Goal: Complete application form: Complete application form

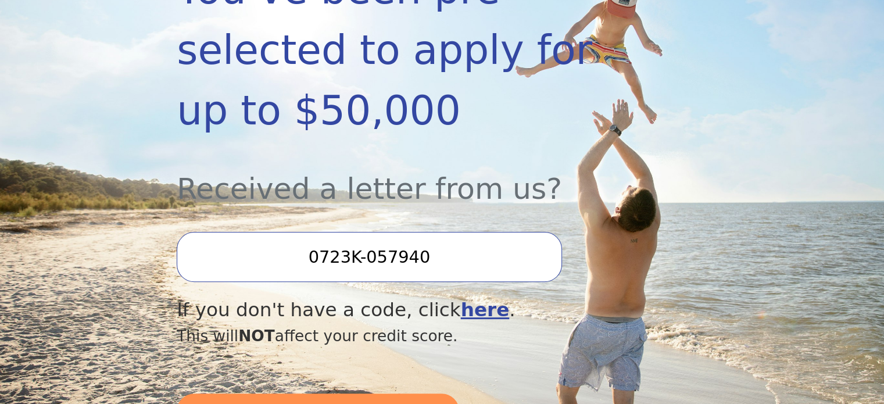
scroll to position [349, 0]
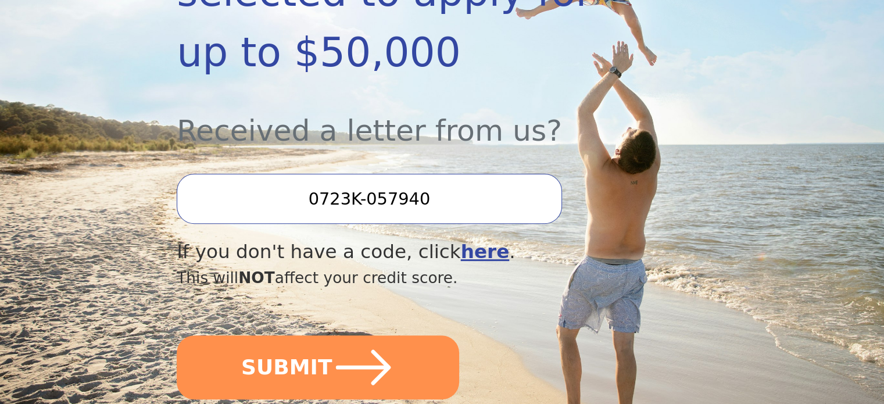
click at [480, 174] on input "0723K-057940" at bounding box center [369, 199] width 385 height 50
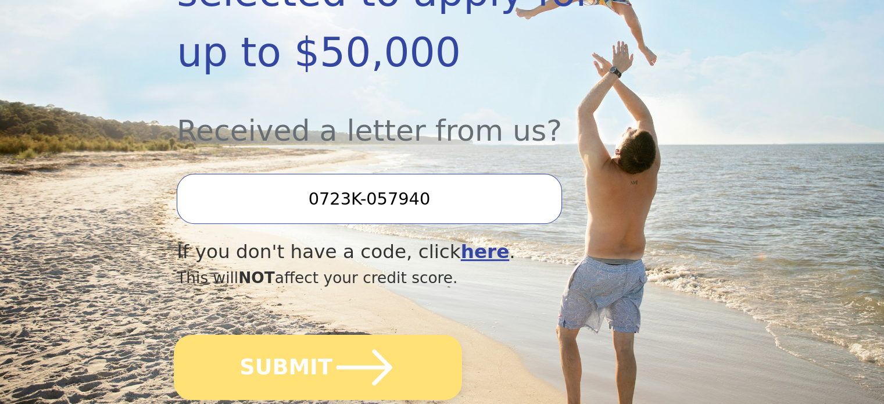
click at [354, 336] on icon "submit" at bounding box center [364, 367] width 64 height 64
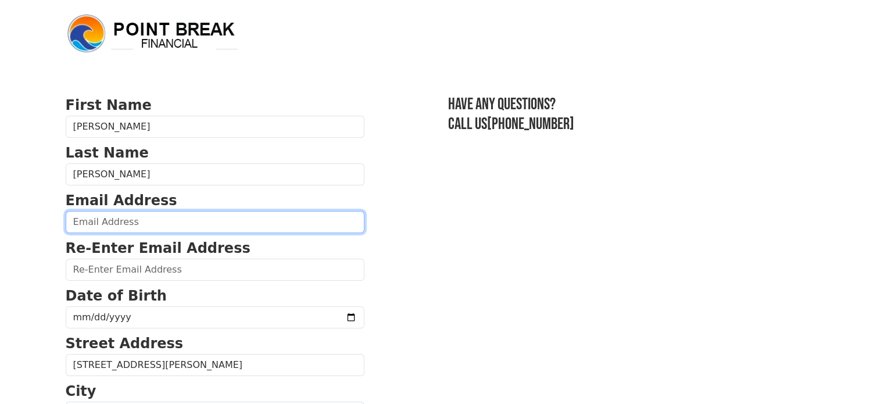
click at [95, 214] on input "email" at bounding box center [215, 222] width 299 height 22
type input "[EMAIL_ADDRESS][DOMAIN_NAME]"
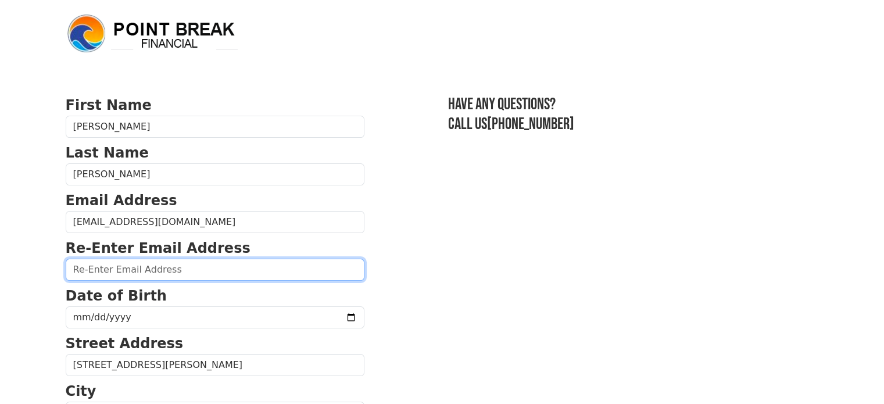
type input "[EMAIL_ADDRESS][DOMAIN_NAME]"
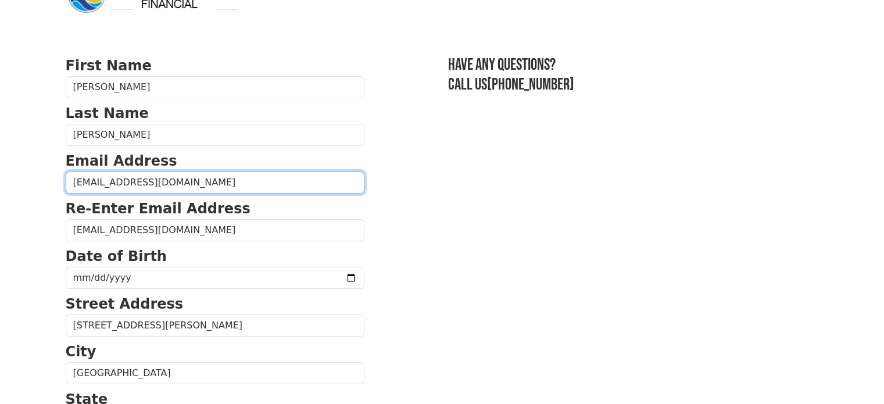
scroll to position [58, 0]
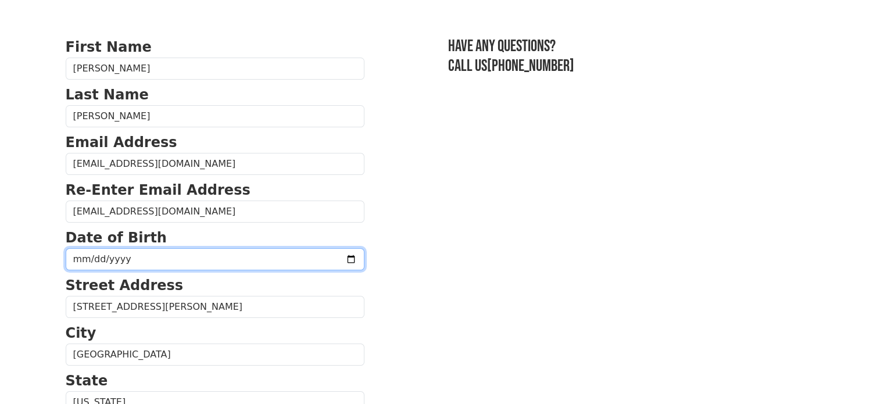
click at [153, 259] on input "date" at bounding box center [215, 259] width 299 height 22
type input "[DATE]"
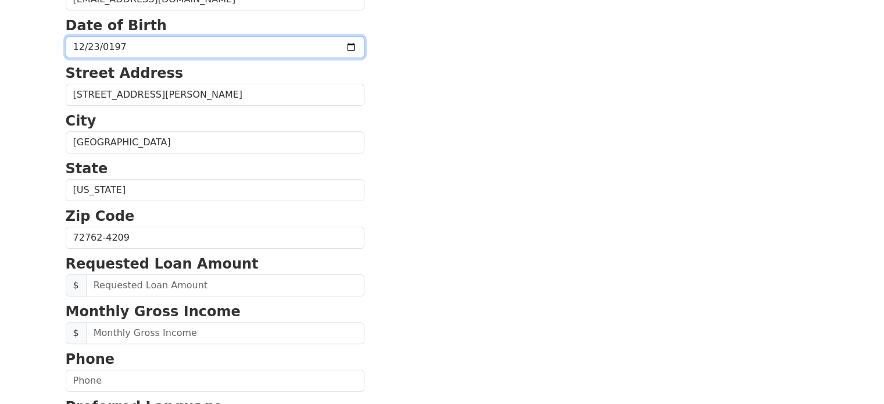
scroll to position [290, 0]
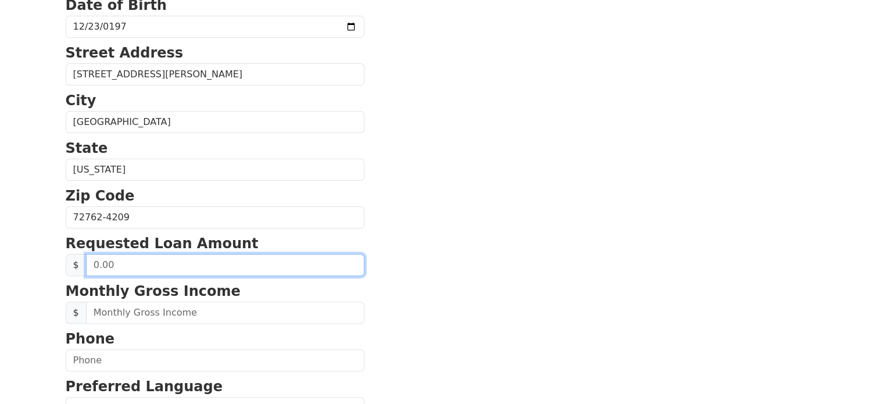
click at [153, 259] on input "text" at bounding box center [225, 265] width 278 height 22
type input "20,000.00"
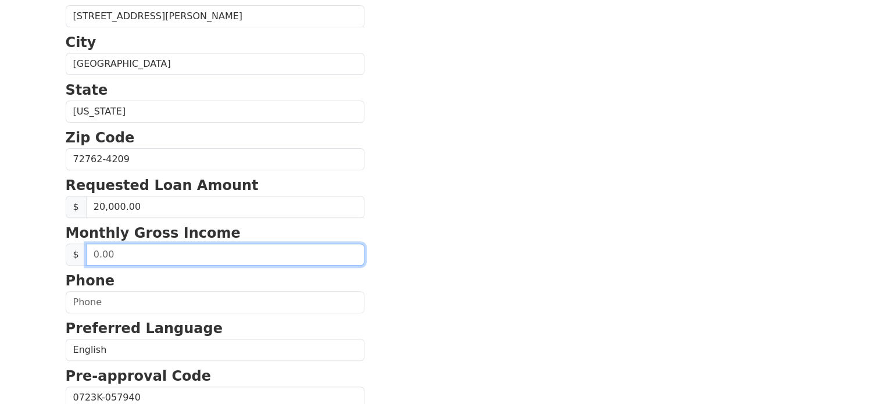
click at [139, 256] on input "text" at bounding box center [225, 254] width 278 height 22
type input "49,000.00"
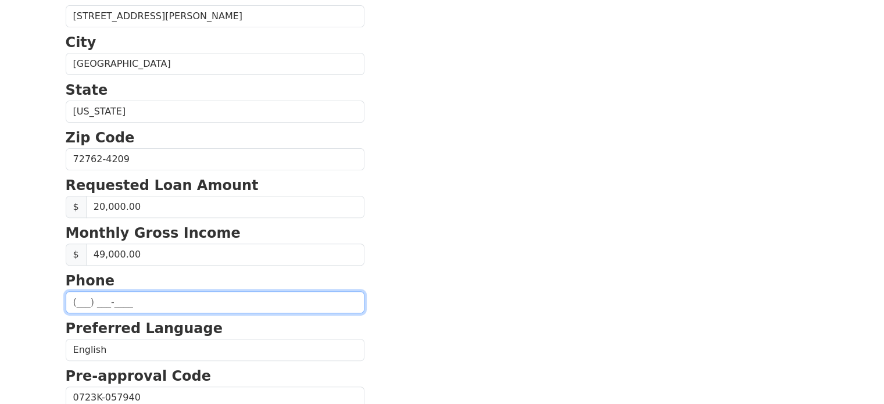
click at [127, 303] on input "text" at bounding box center [215, 302] width 299 height 22
type input "[PHONE_NUMBER]"
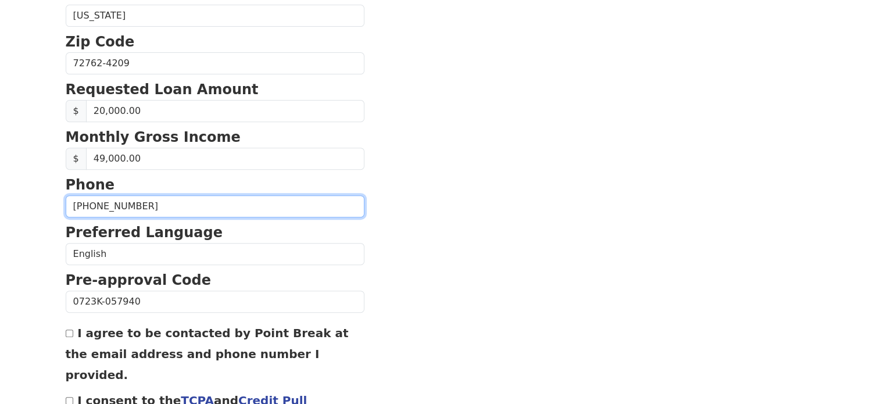
scroll to position [465, 0]
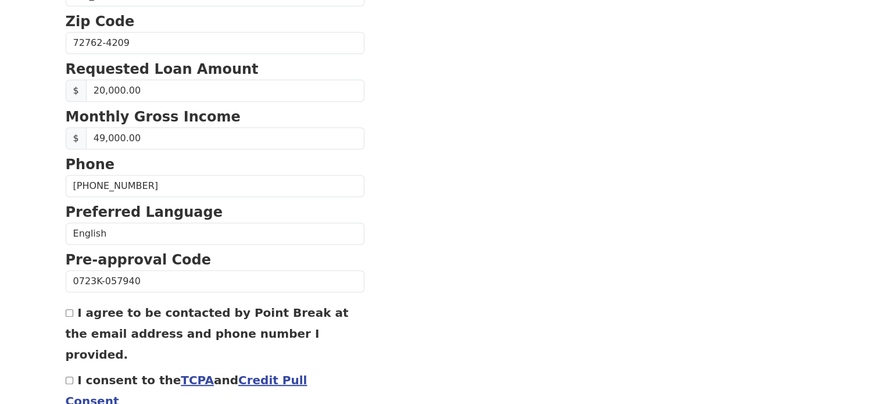
click at [73, 310] on div "I agree to be contacted by Point Break at the email address and phone number I …" at bounding box center [215, 333] width 299 height 63
click at [72, 310] on input "I agree to be contacted by Point Break at the email address and phone number I …" at bounding box center [70, 313] width 8 height 8
checkbox input "true"
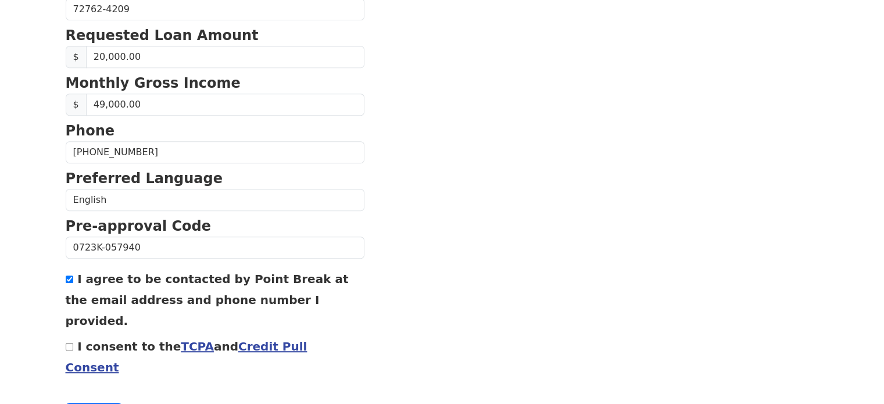
scroll to position [517, 0]
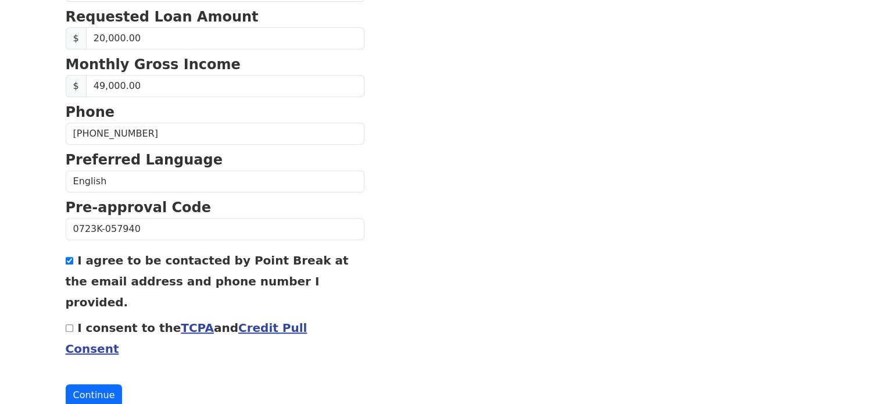
click at [68, 324] on input "I consent to the TCPA and Credit Pull Consent" at bounding box center [70, 328] width 8 height 8
checkbox input "true"
click at [87, 384] on button "Continue" at bounding box center [94, 395] width 57 height 22
